Goal: Navigation & Orientation: Find specific page/section

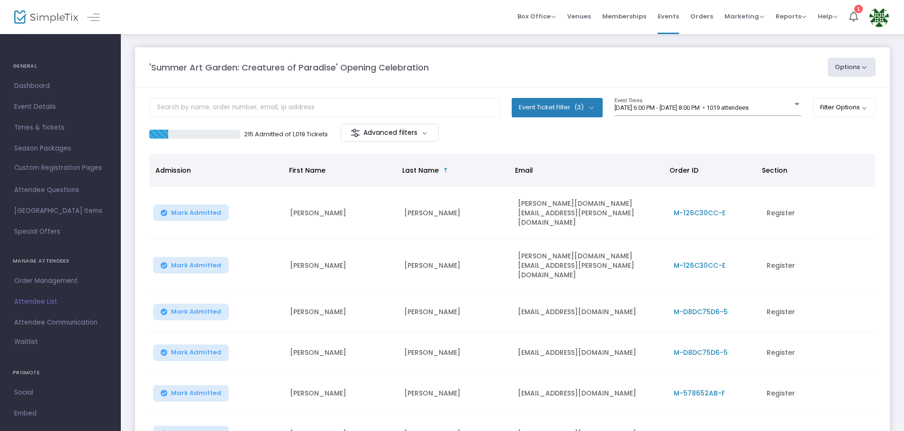
click at [56, 18] on img at bounding box center [46, 17] width 64 height 14
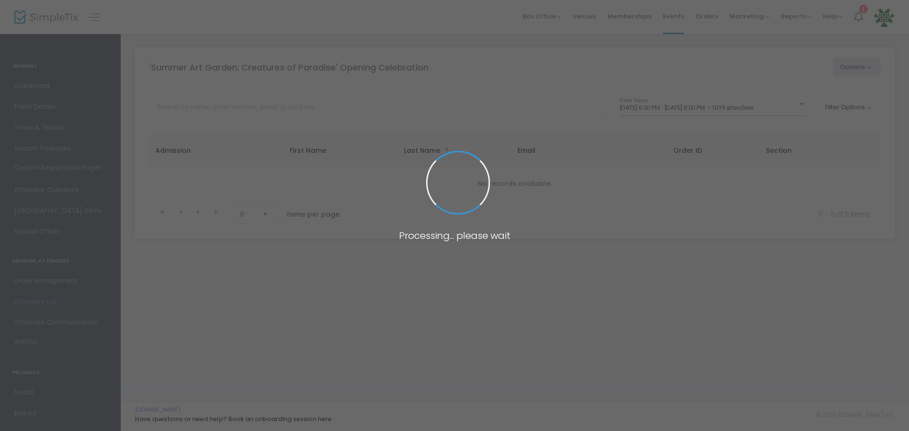
click at [47, 16] on span at bounding box center [454, 215] width 909 height 431
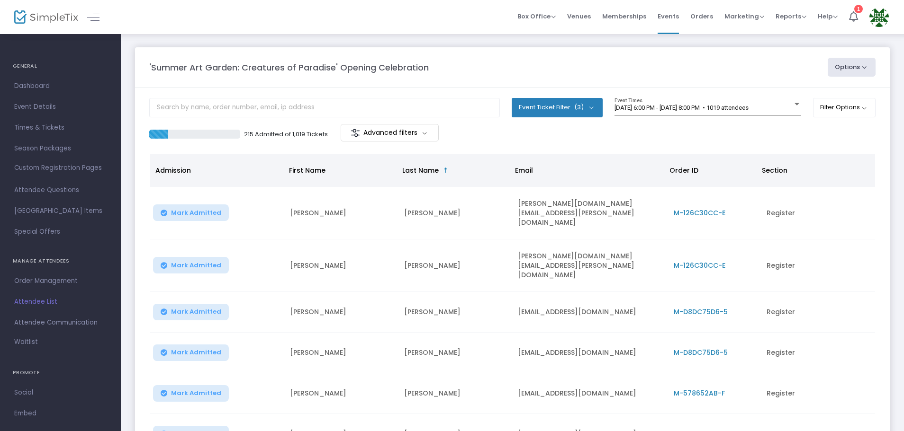
click at [47, 16] on img at bounding box center [46, 17] width 64 height 14
